Goal: Task Accomplishment & Management: Use online tool/utility

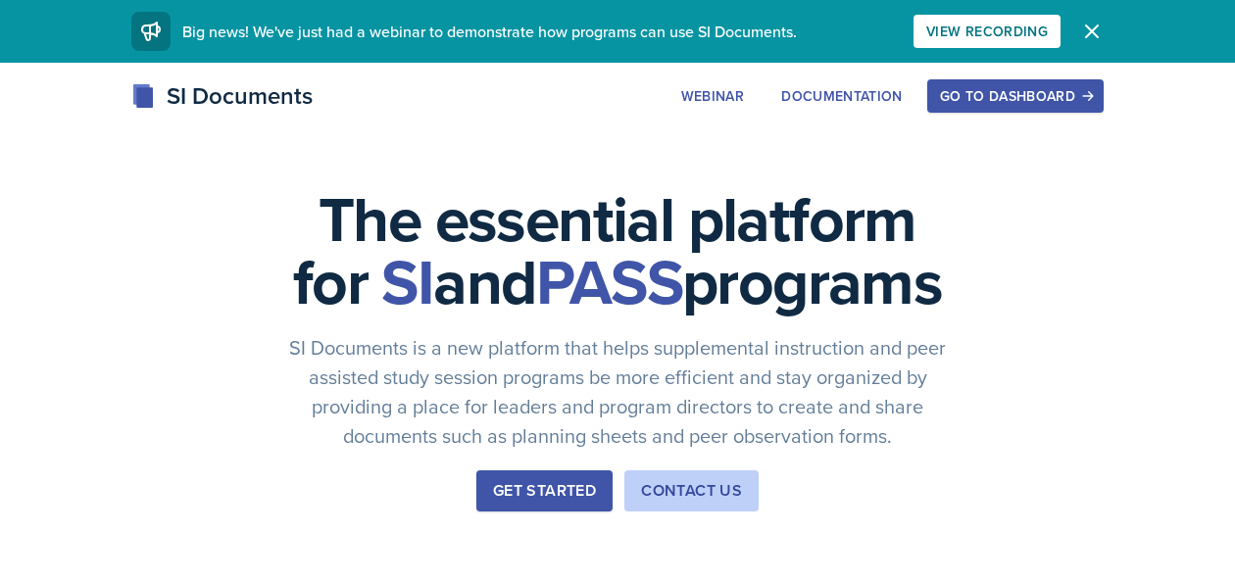
click at [1013, 102] on div "Go to Dashboard" at bounding box center [1015, 96] width 151 height 16
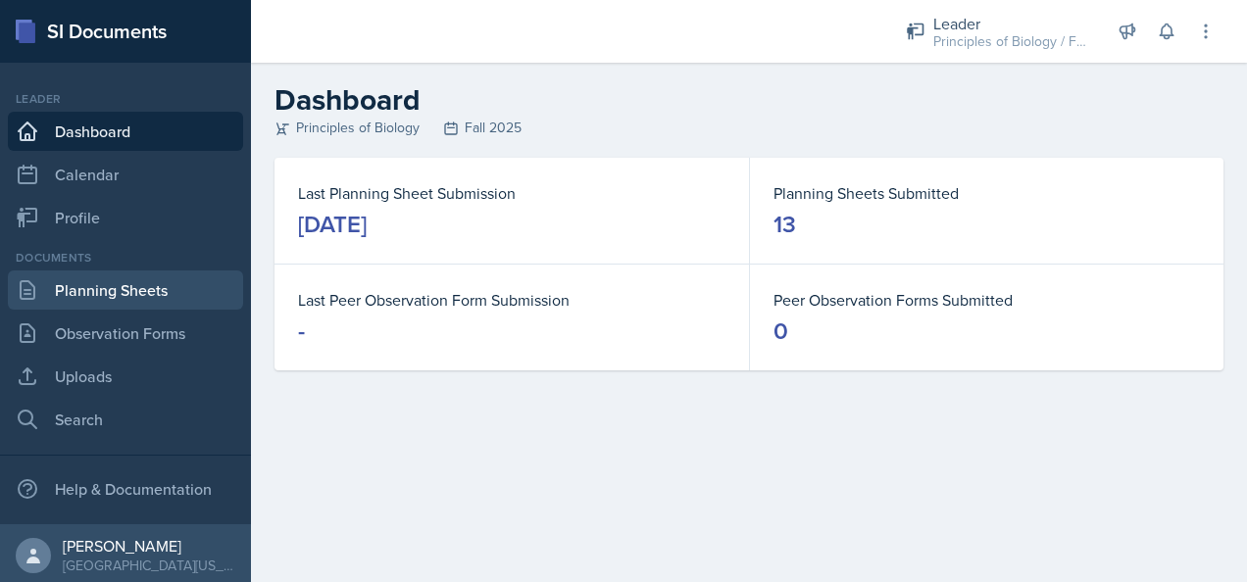
click at [96, 290] on link "Planning Sheets" at bounding box center [125, 290] width 235 height 39
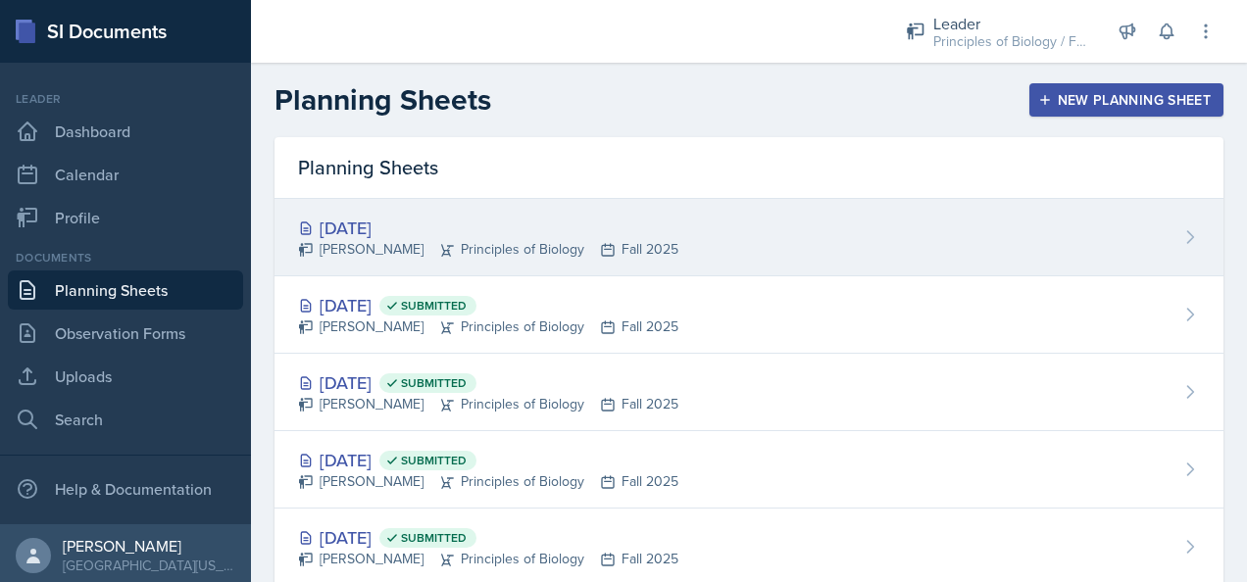
click at [434, 226] on div "[DATE]" at bounding box center [488, 228] width 380 height 26
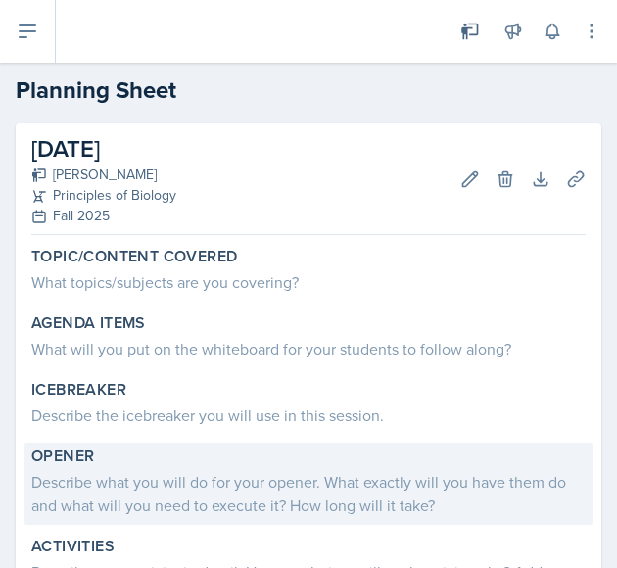
click at [125, 481] on div "Describe what you will do for your opener. What exactly will you have them do a…" at bounding box center [308, 493] width 555 height 47
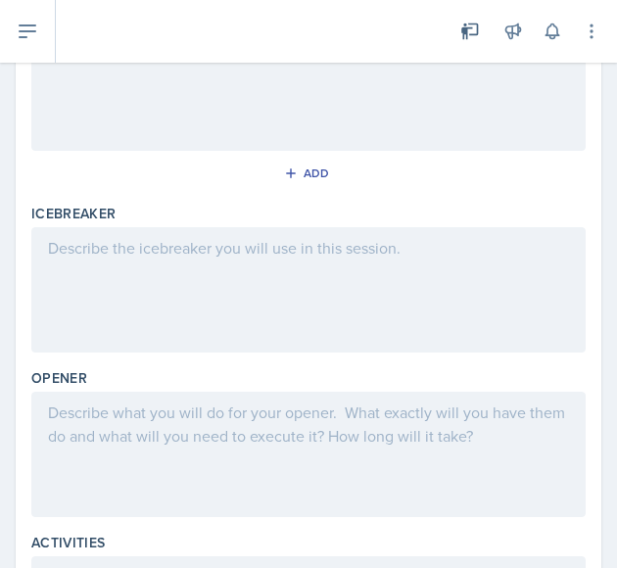
click at [130, 421] on div at bounding box center [308, 454] width 555 height 125
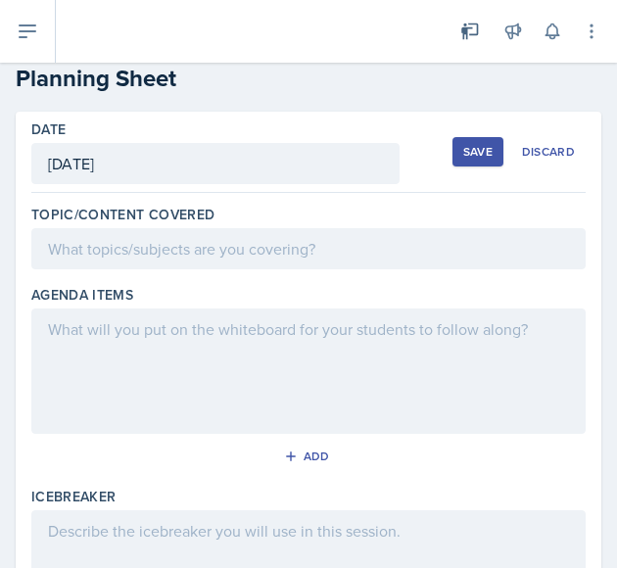
scroll to position [12, 0]
click at [96, 326] on p at bounding box center [308, 330] width 521 height 24
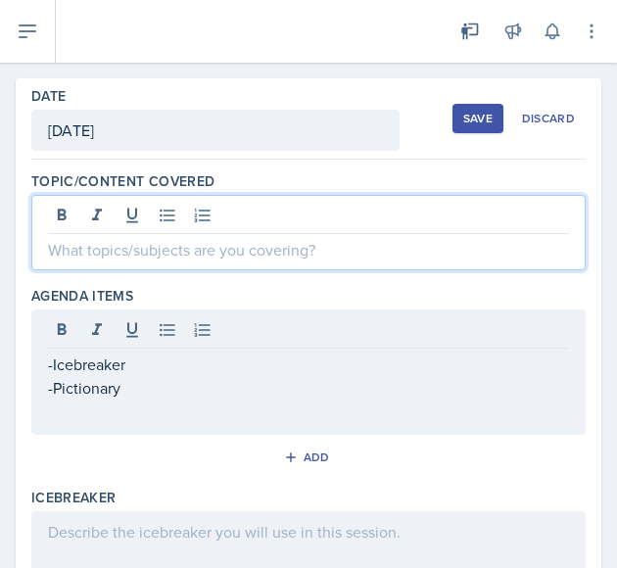
click at [125, 238] on p at bounding box center [308, 250] width 521 height 24
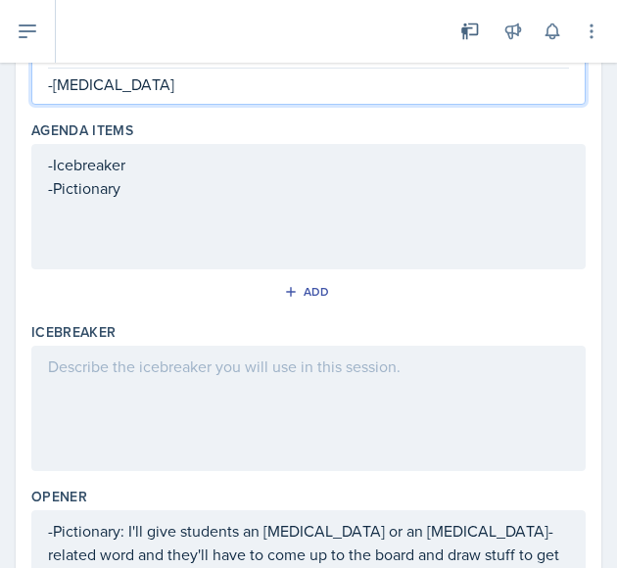
scroll to position [214, 0]
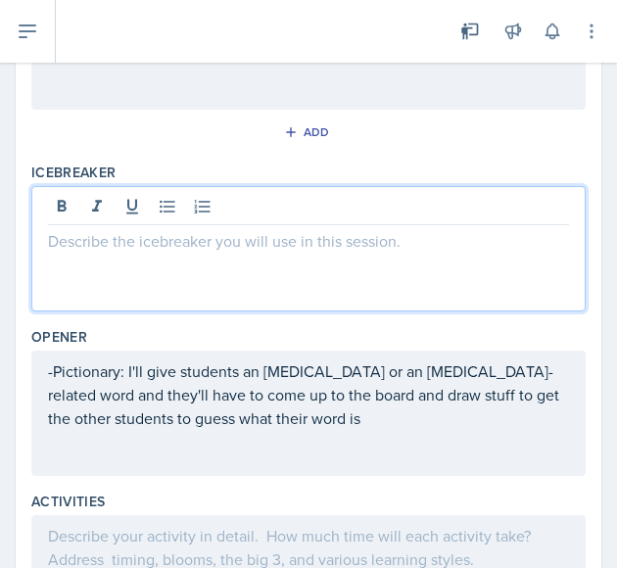
click at [149, 229] on p at bounding box center [308, 241] width 521 height 24
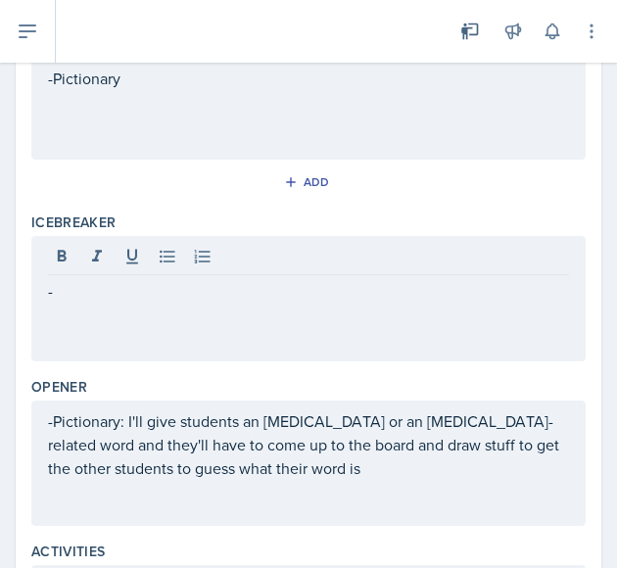
scroll to position [270, 0]
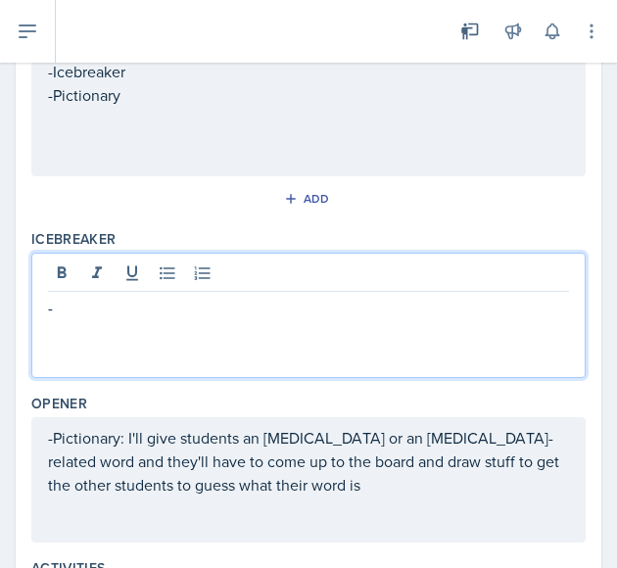
click at [75, 305] on p "-" at bounding box center [308, 308] width 521 height 24
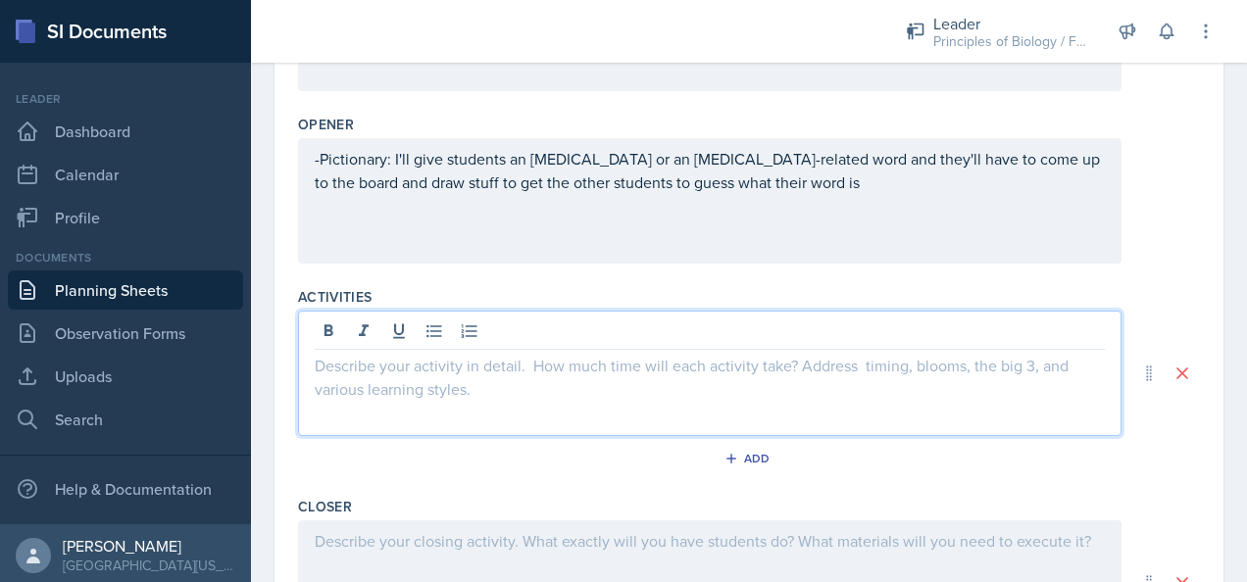
scroll to position [657, 0]
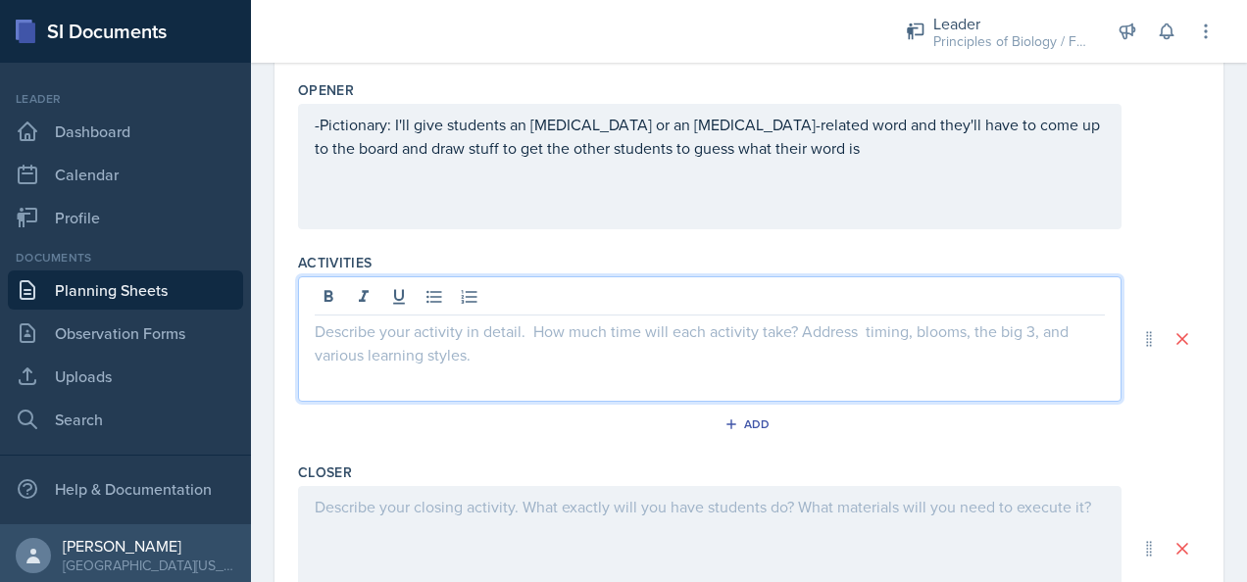
click at [424, 320] on p at bounding box center [710, 332] width 790 height 24
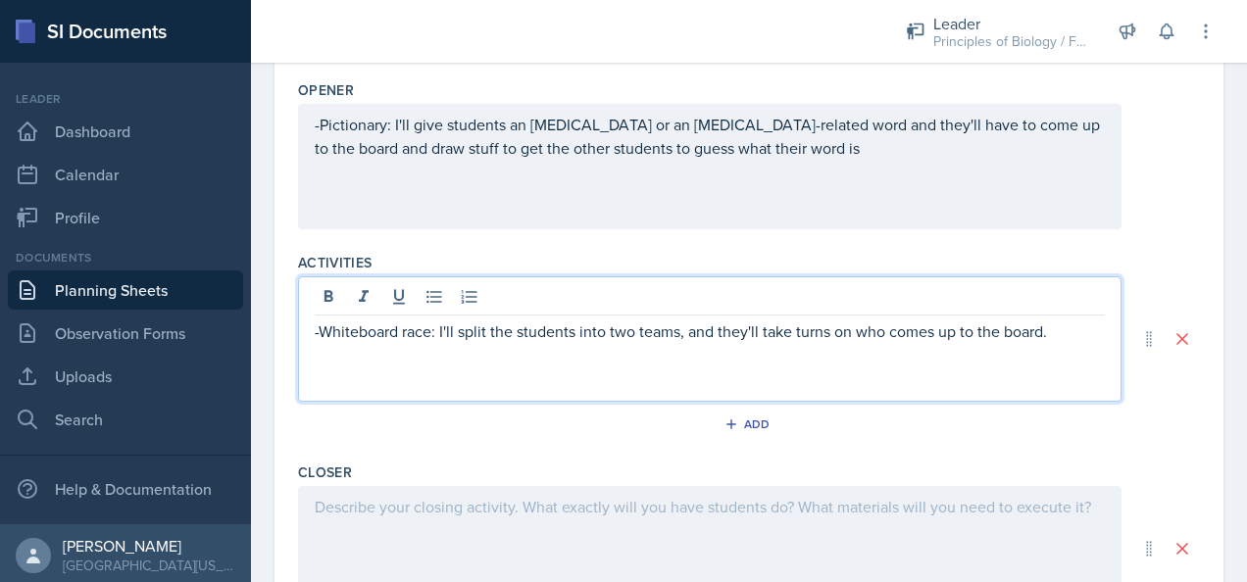
click at [631, 328] on p "-Whiteboard race: I'll split the students into two teams, and they'll take turn…" at bounding box center [710, 332] width 790 height 24
click at [1051, 332] on p "-Whiteboard race: I'll split the students into two teams, and they'll take turn…" at bounding box center [710, 332] width 790 height 24
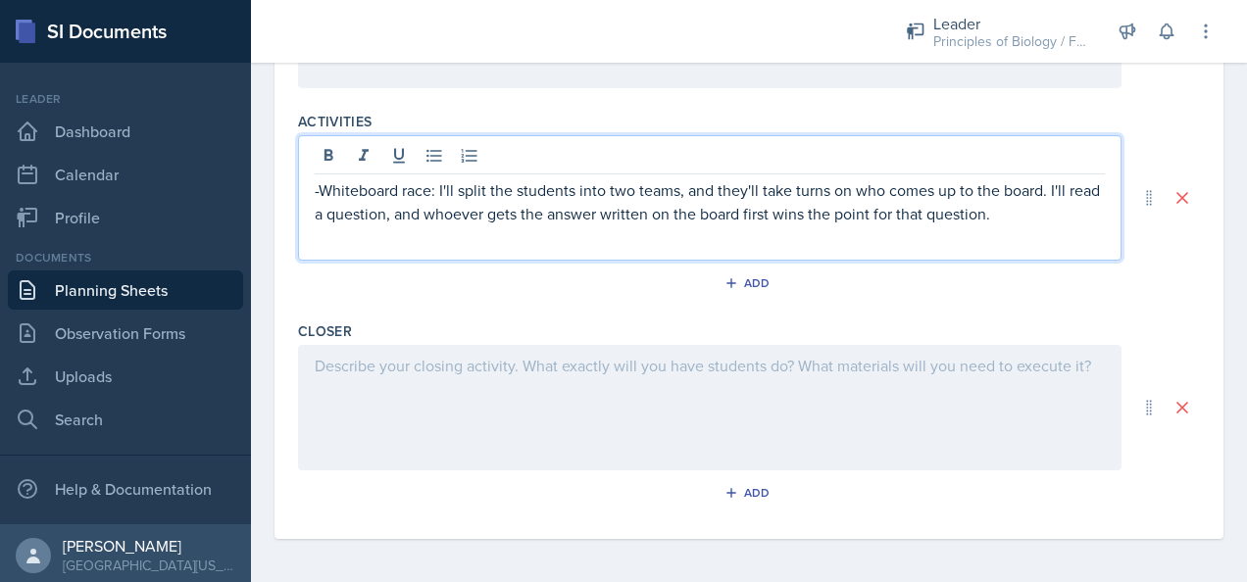
click at [453, 370] on div at bounding box center [709, 407] width 823 height 125
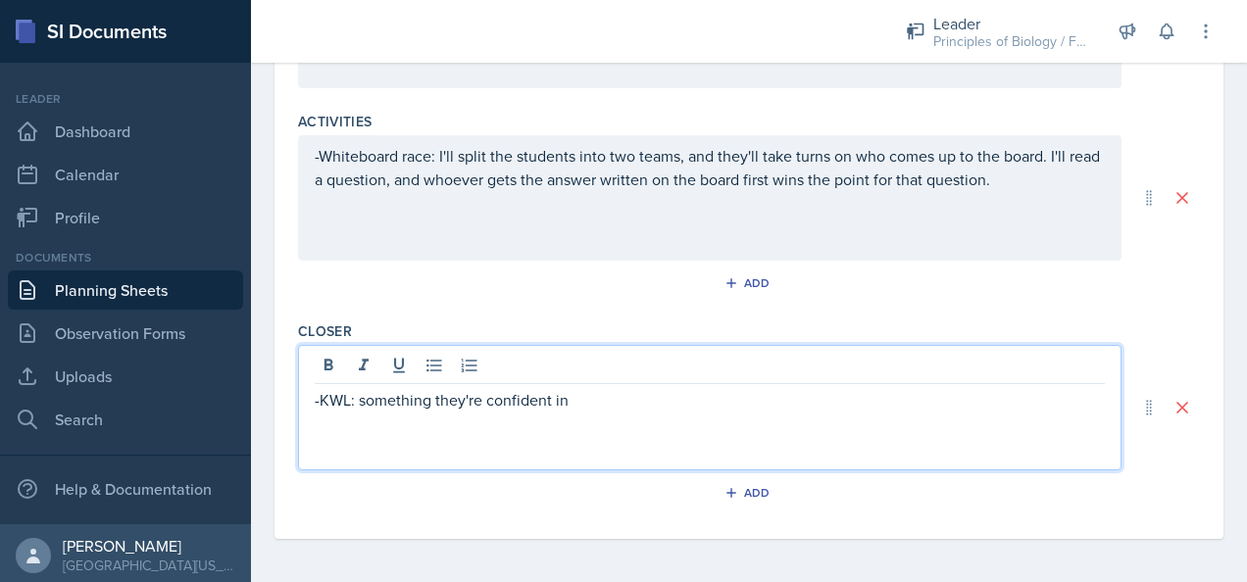
click at [347, 398] on p "-KWL: something they're confident in" at bounding box center [710, 400] width 790 height 24
click at [577, 406] on p "-KWL: something they're confident in" at bounding box center [710, 400] width 790 height 24
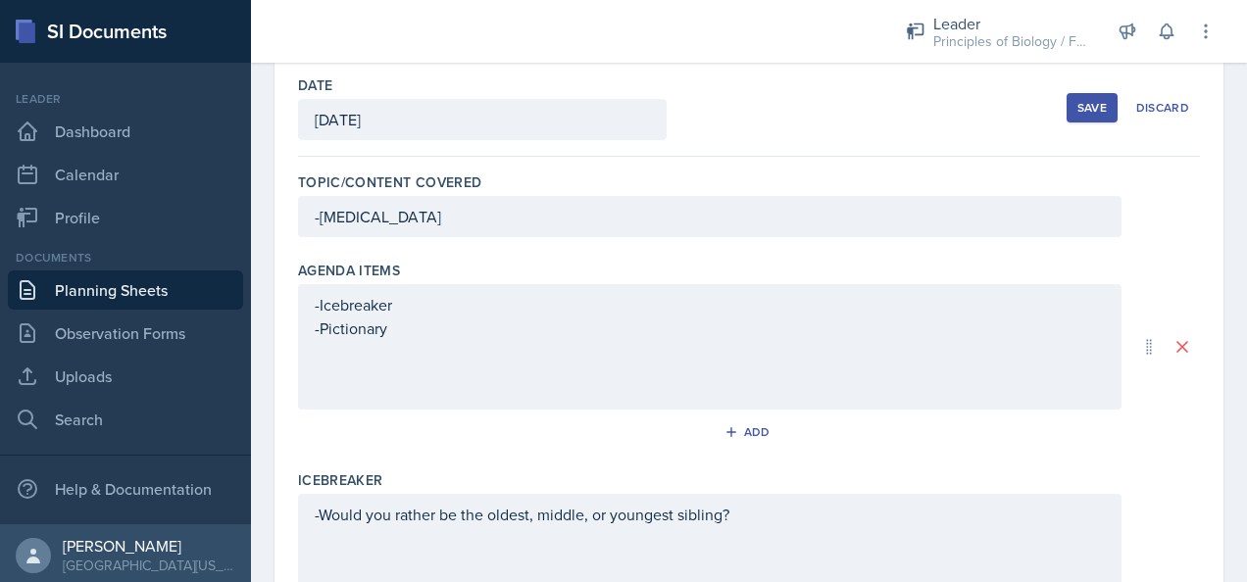
click at [396, 329] on p "-Pictionary" at bounding box center [710, 329] width 790 height 24
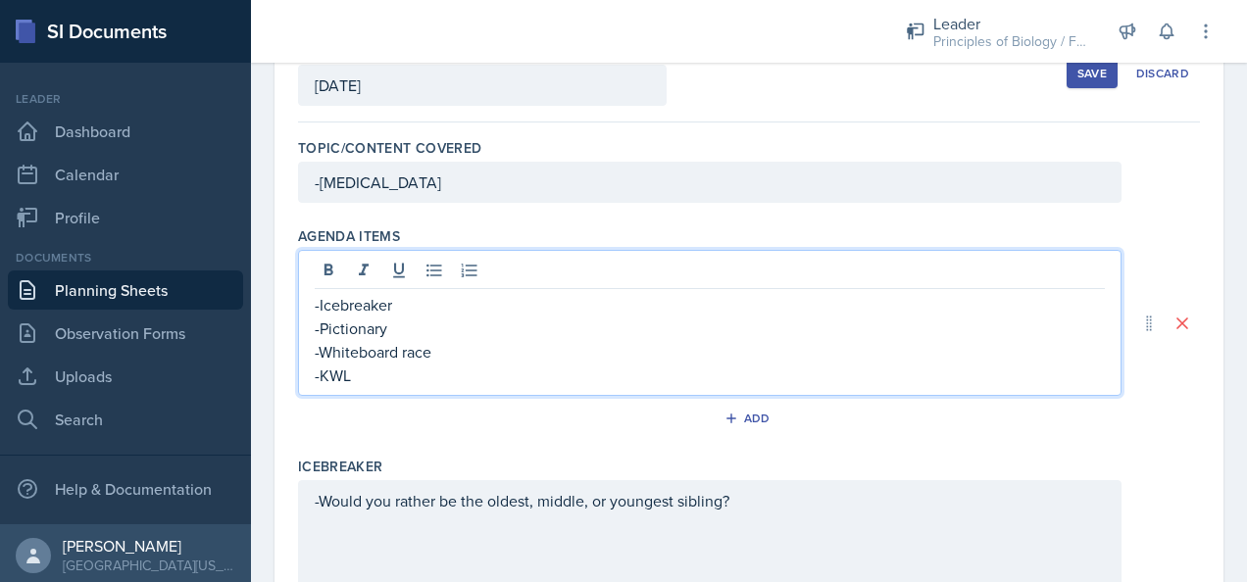
scroll to position [0, 0]
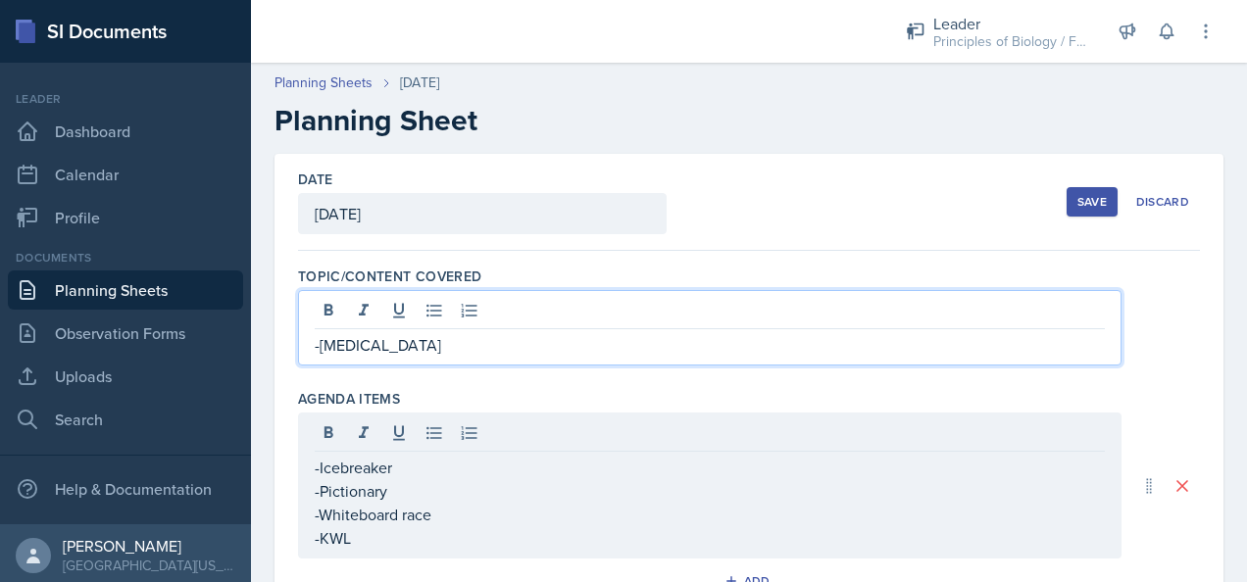
click at [400, 298] on div "-[MEDICAL_DATA]" at bounding box center [709, 327] width 823 height 75
